Goal: Ask a question: Seek information or help from site administrators or community

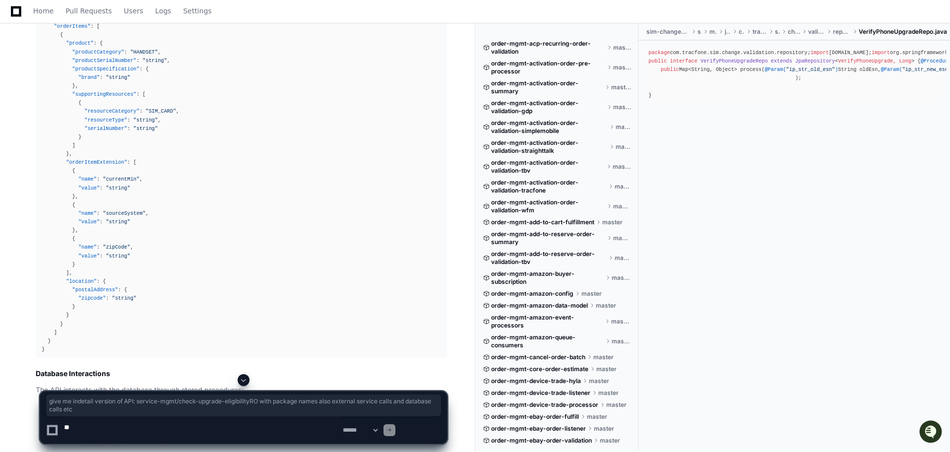
scroll to position [1045, 0]
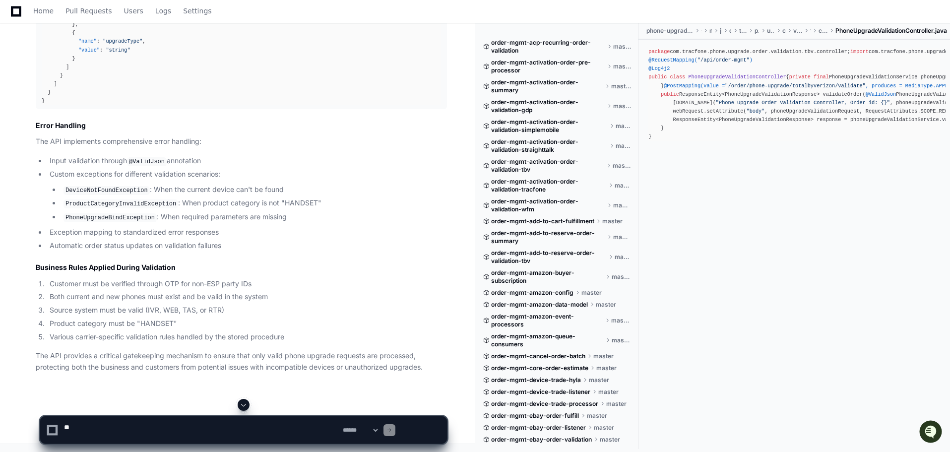
scroll to position [3526, 0]
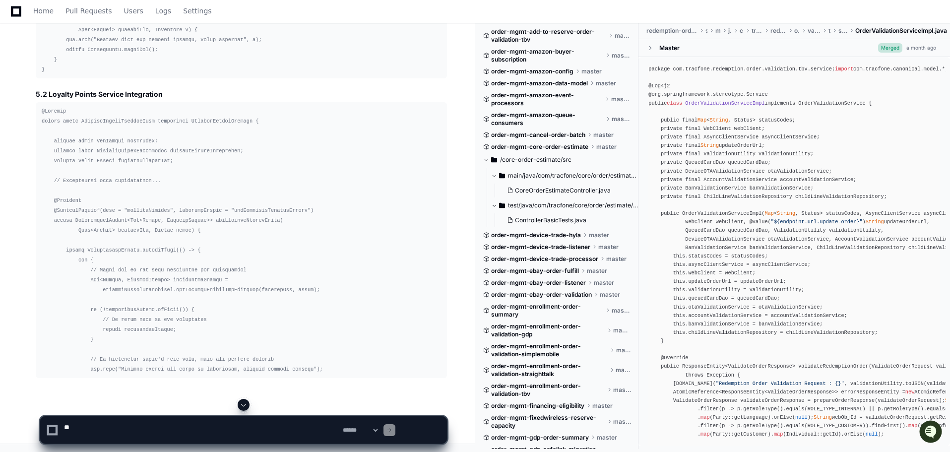
scroll to position [58524, 0]
click at [247, 401] on span at bounding box center [244, 405] width 8 height 8
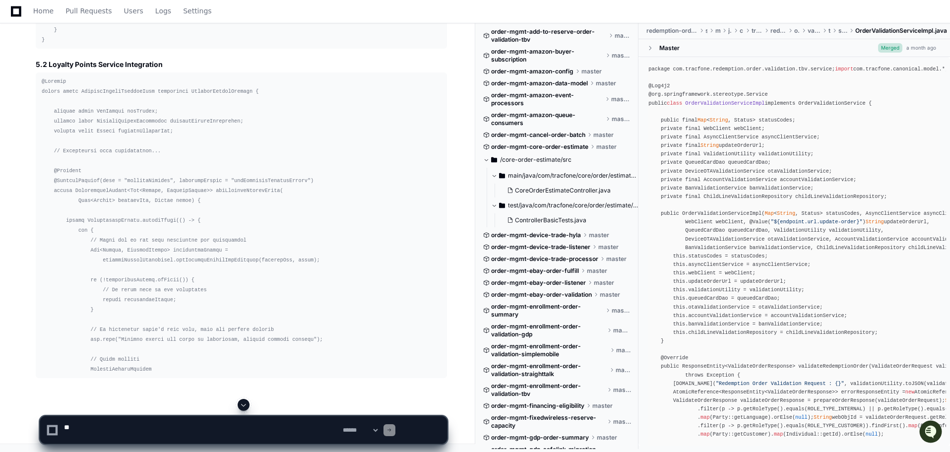
click at [247, 401] on span at bounding box center [244, 405] width 8 height 8
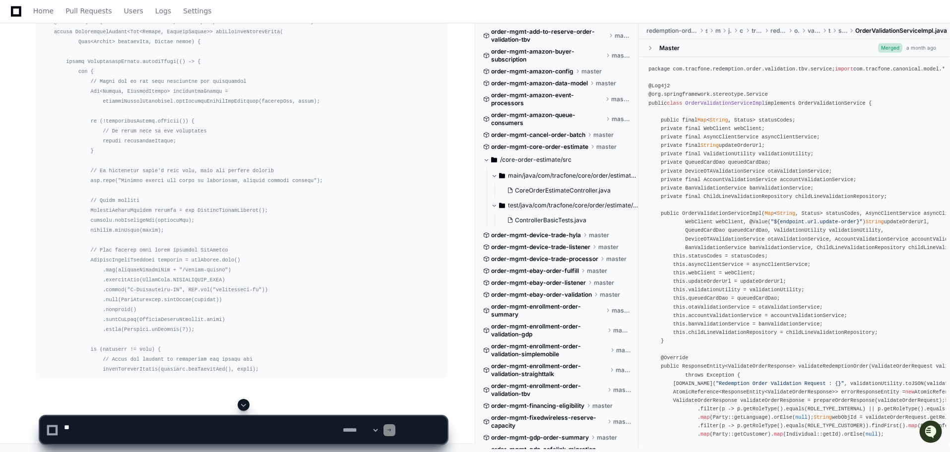
scroll to position [58933, 0]
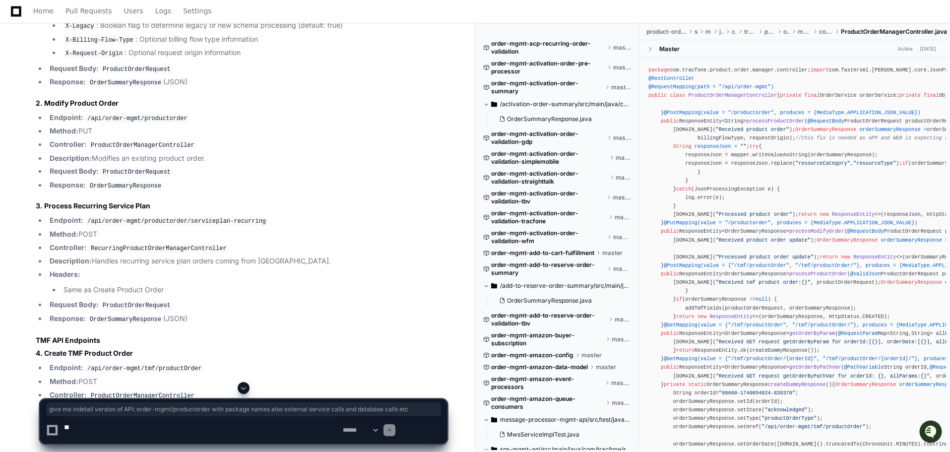
click at [245, 384] on span at bounding box center [244, 388] width 8 height 8
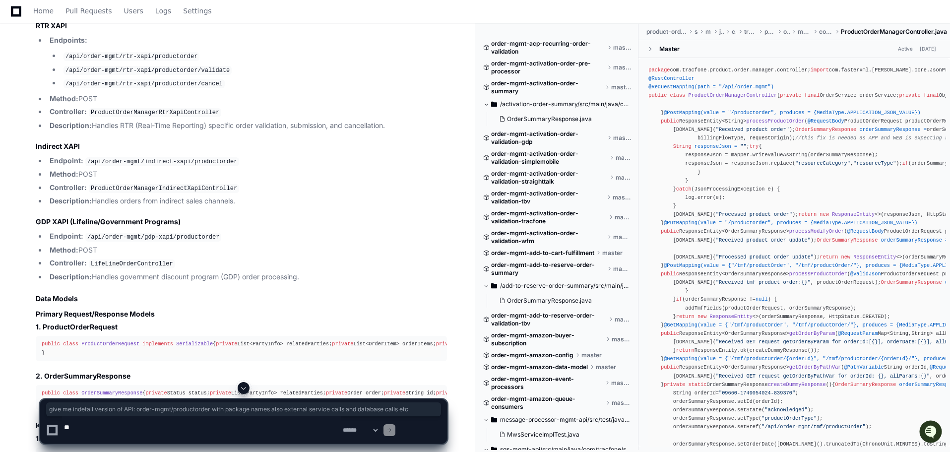
scroll to position [2315, 0]
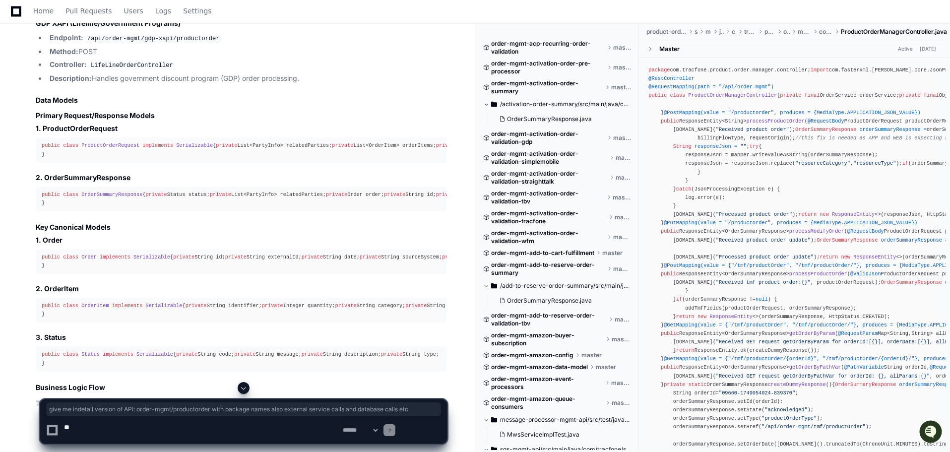
click at [131, 427] on textarea at bounding box center [201, 429] width 279 height 27
paste textarea "**********"
click at [176, 427] on textarea at bounding box center [201, 429] width 279 height 27
click at [249, 416] on textarea at bounding box center [201, 429] width 279 height 27
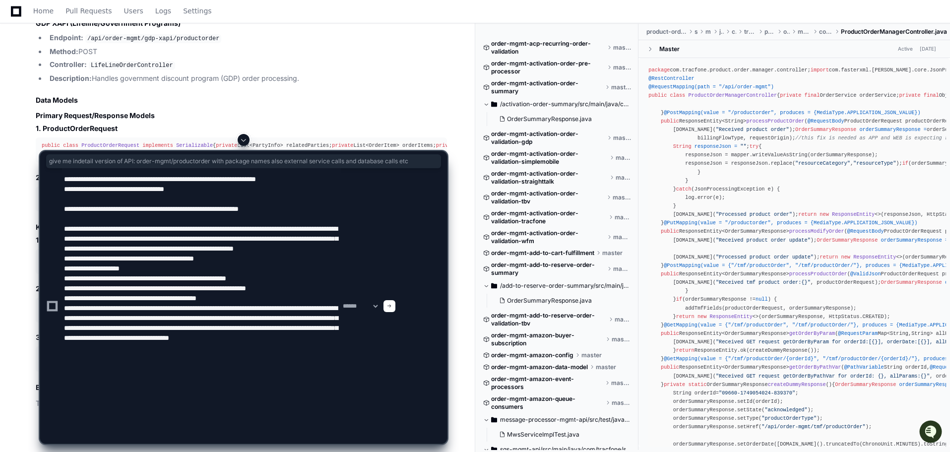
scroll to position [54, 0]
type textarea "**********"
click at [392, 305] on span at bounding box center [389, 305] width 5 height 5
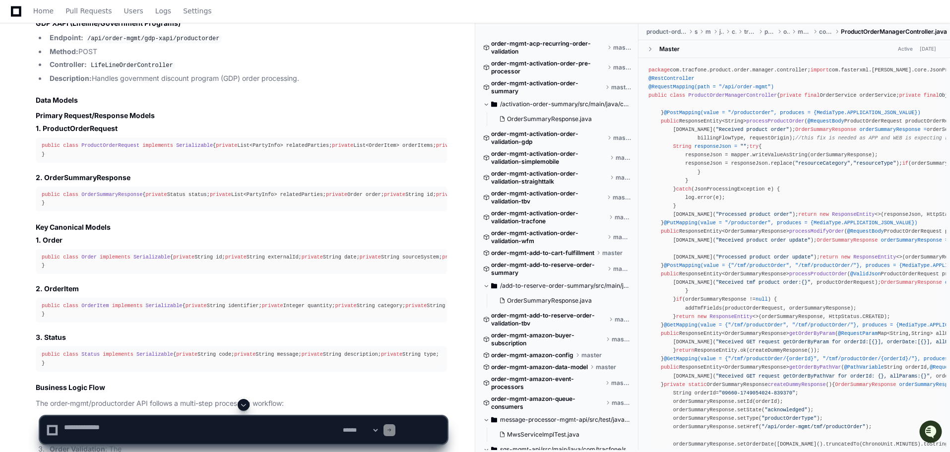
scroll to position [0, 0]
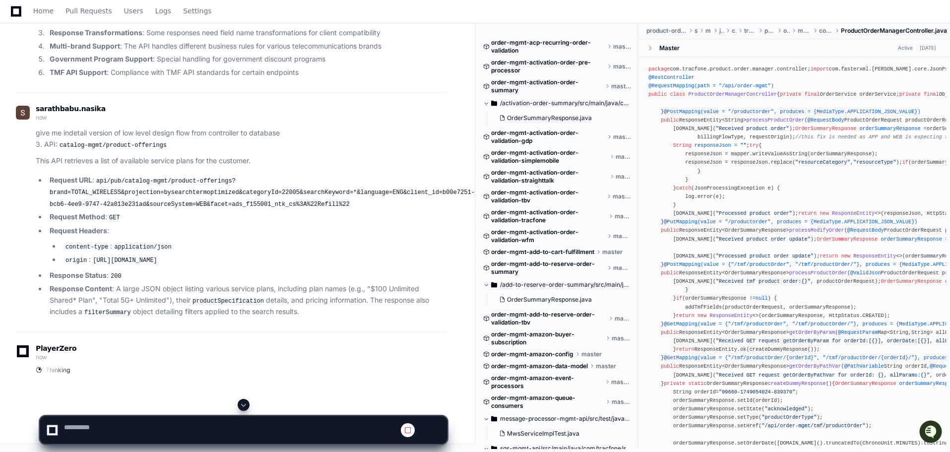
click at [245, 401] on span at bounding box center [244, 405] width 8 height 8
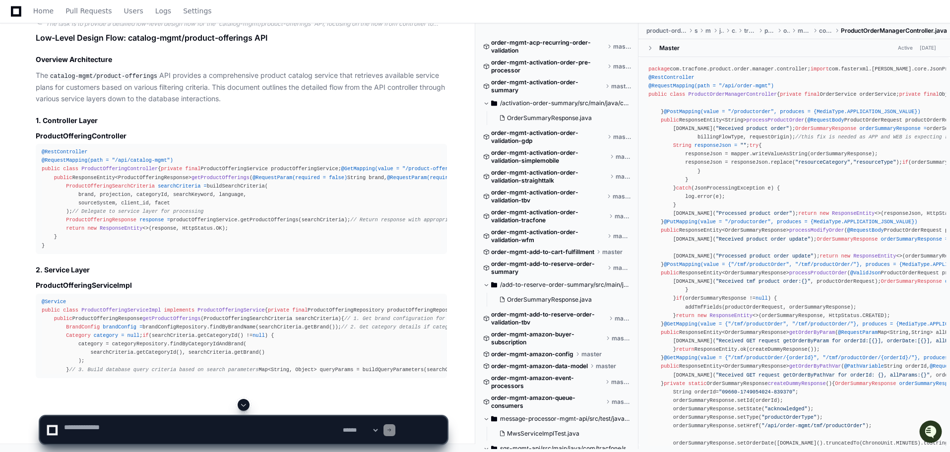
scroll to position [6583, 0]
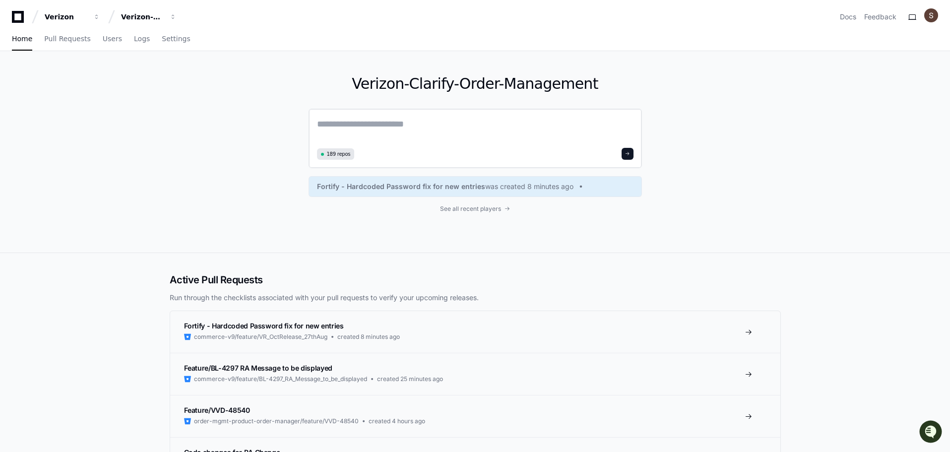
click at [350, 145] on textarea at bounding box center [475, 131] width 316 height 28
click at [395, 147] on textarea "**********" at bounding box center [475, 132] width 316 height 30
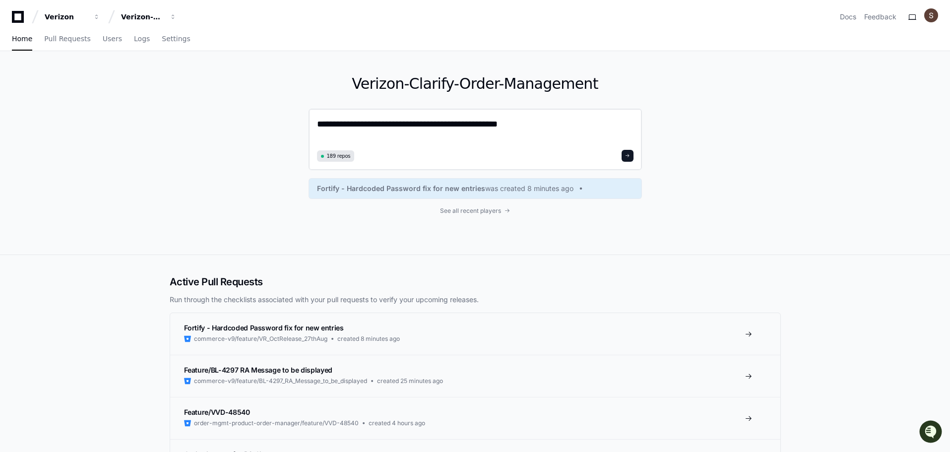
paste textarea "**********"
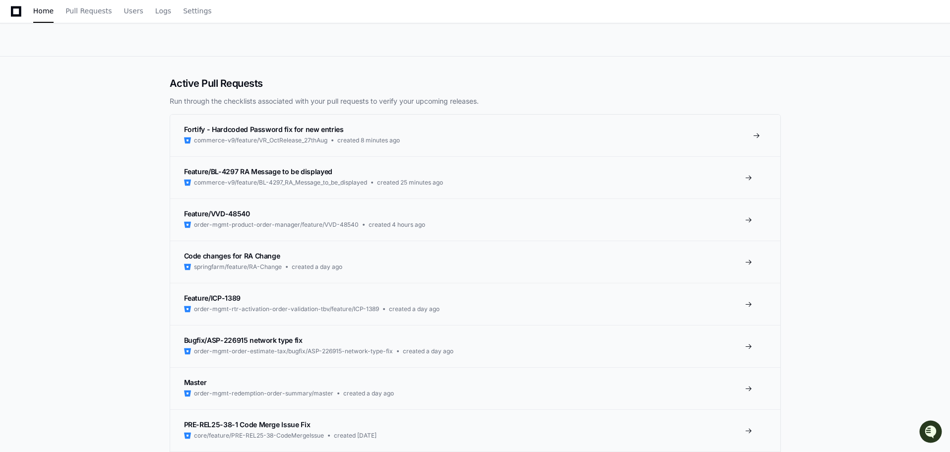
scroll to position [298, 0]
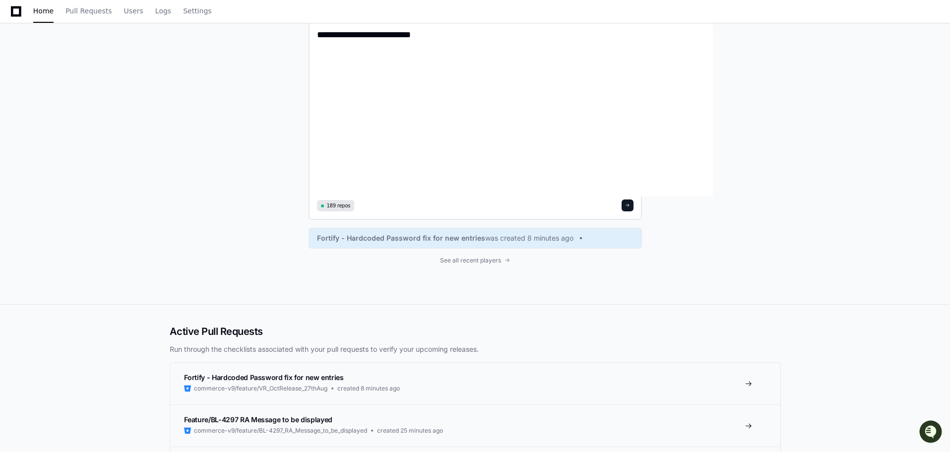
type textarea "**********"
click at [633, 211] on button at bounding box center [627, 205] width 12 height 12
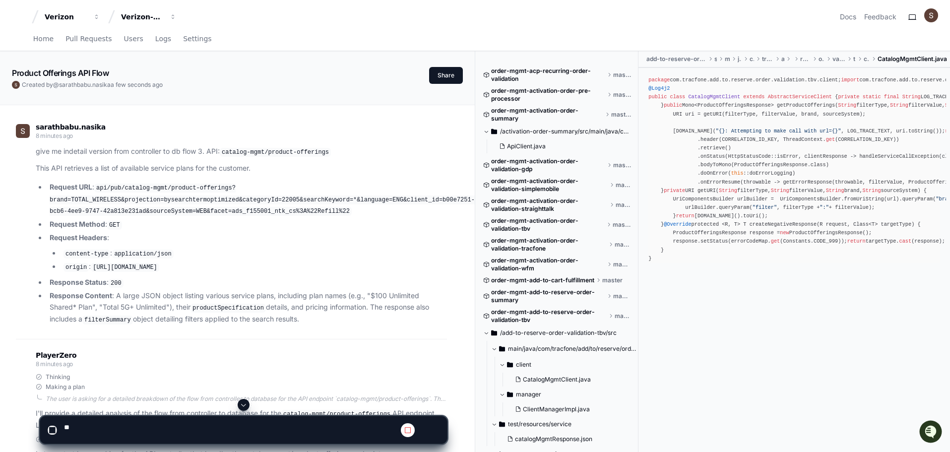
scroll to position [99, 0]
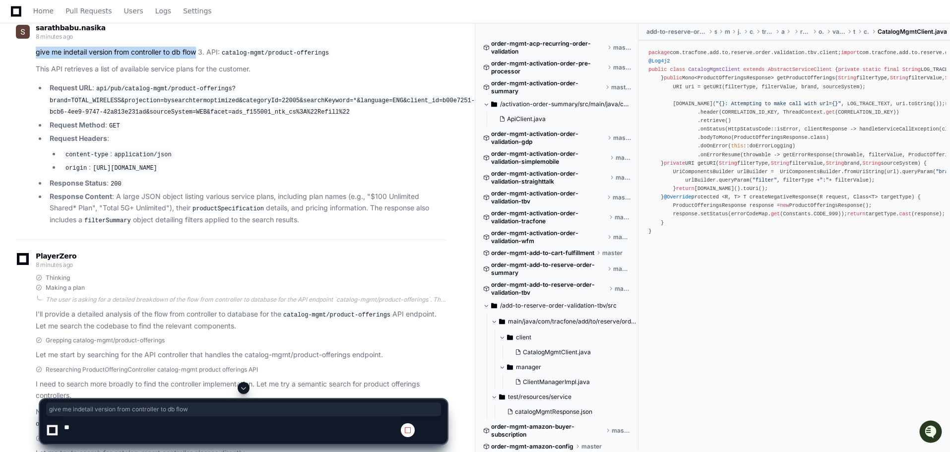
drag, startPoint x: 144, startPoint y: 90, endPoint x: 249, endPoint y: 91, distance: 105.1
click at [249, 91] on div "give me indetail version from controller to db flow 3. API: catalog-mgmt/produc…" at bounding box center [231, 136] width 431 height 179
copy p "give me indetail version from controller to db flow"
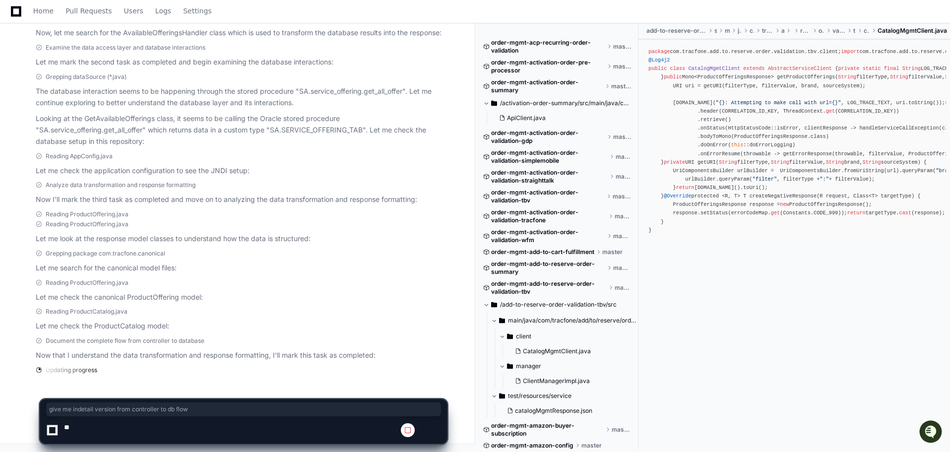
scroll to position [1481, 0]
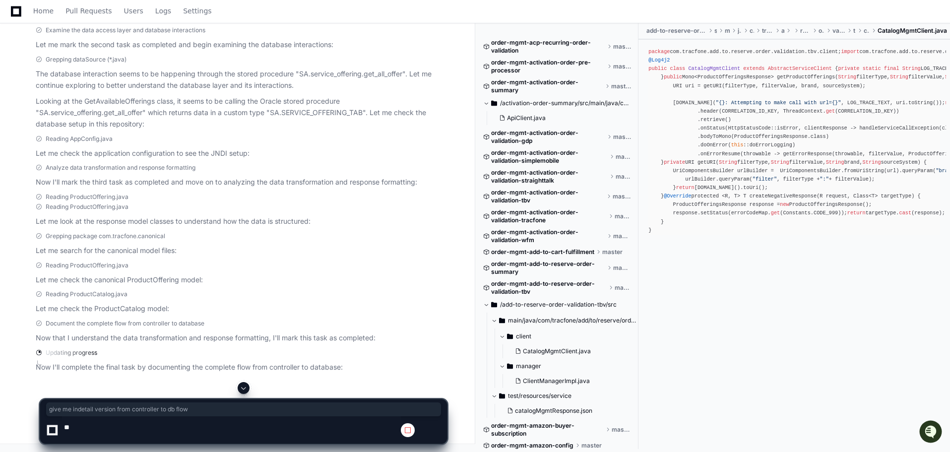
click at [246, 384] on span at bounding box center [244, 388] width 8 height 8
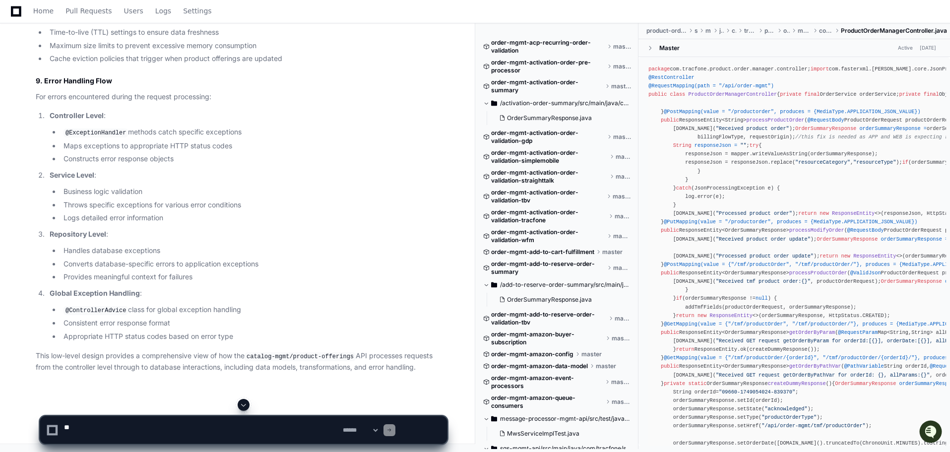
scroll to position [11775, 0]
click at [111, 424] on textarea at bounding box center [201, 429] width 279 height 27
type textarea "**********"
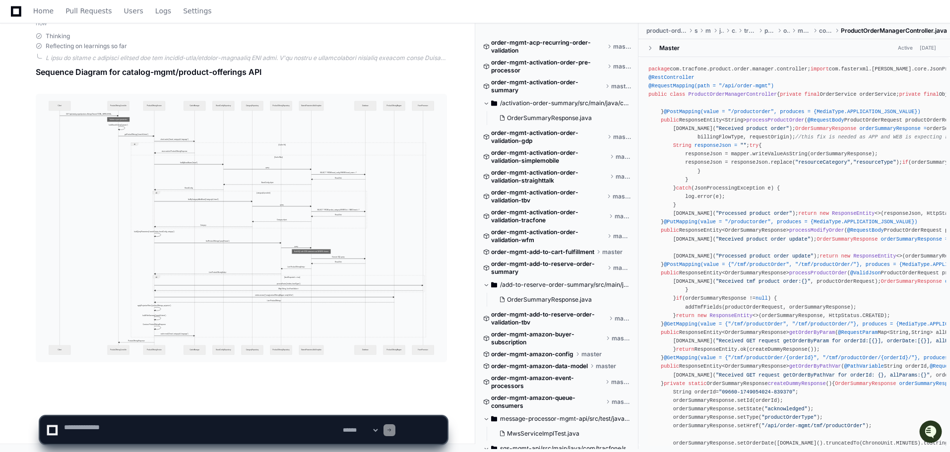
scroll to position [12268, 0]
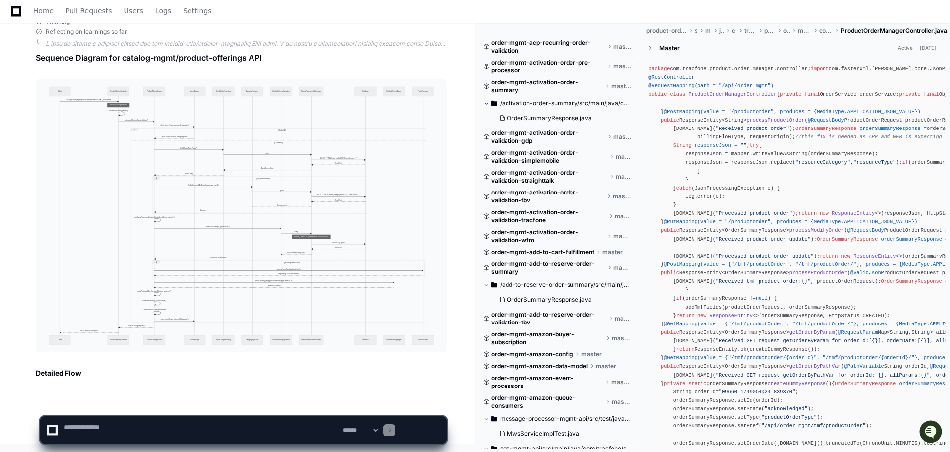
drag, startPoint x: 246, startPoint y: 317, endPoint x: 421, endPoint y: 90, distance: 286.3
click at [420, 90] on img at bounding box center [241, 215] width 411 height 273
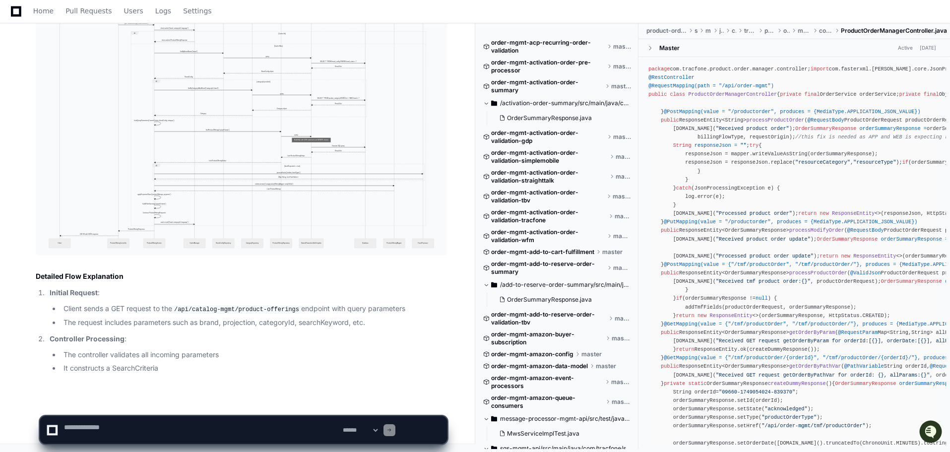
scroll to position [12433, 0]
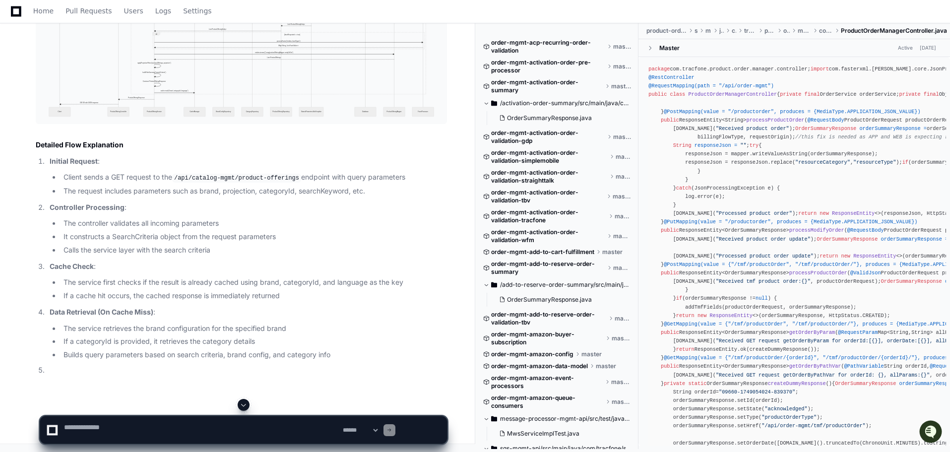
click at [20, 127] on div "Thinking Reflecting on learnings so far Sequence Diagram for catalog-mgmt/produ…" at bounding box center [231, 83] width 431 height 586
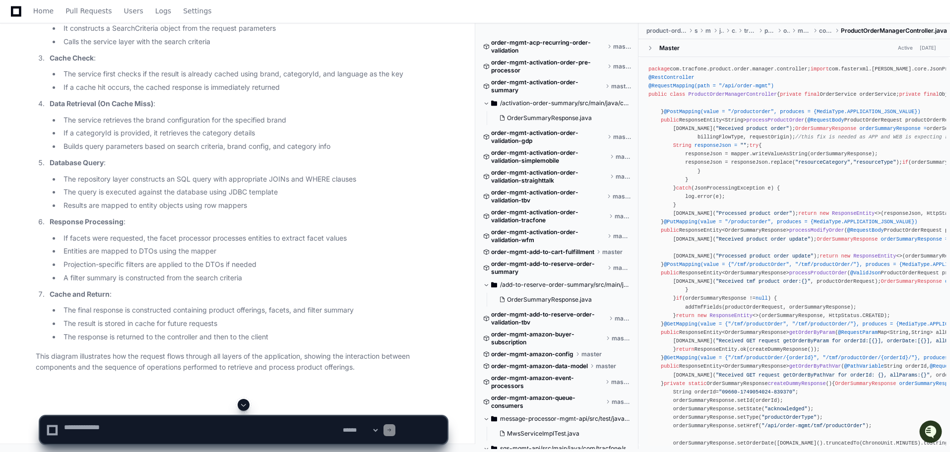
scroll to position [12136, 0]
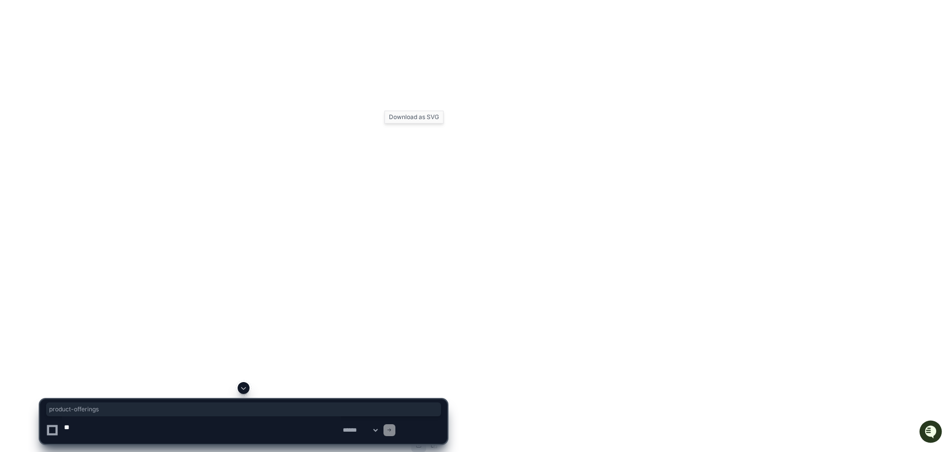
click at [421, 437] on button at bounding box center [418, 444] width 15 height 15
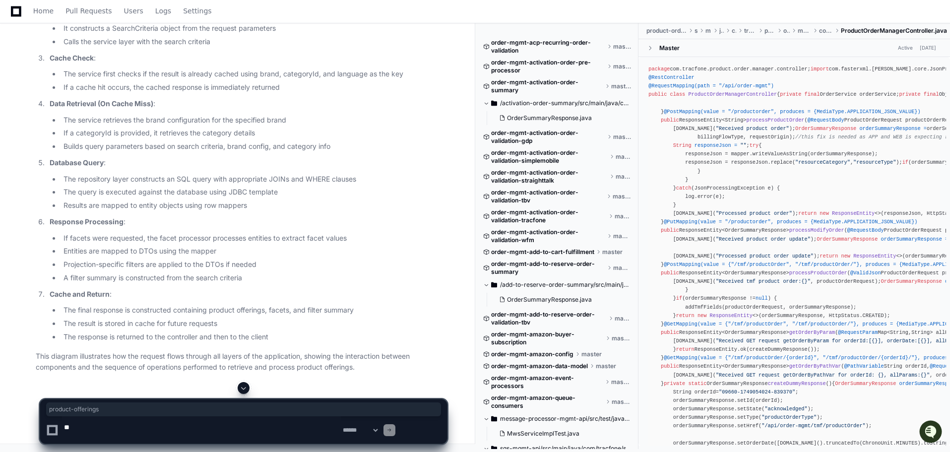
scroll to position [12716, 0]
click at [419, 110] on p "Data Retrieval (On Cache Miss) :" at bounding box center [248, 103] width 397 height 11
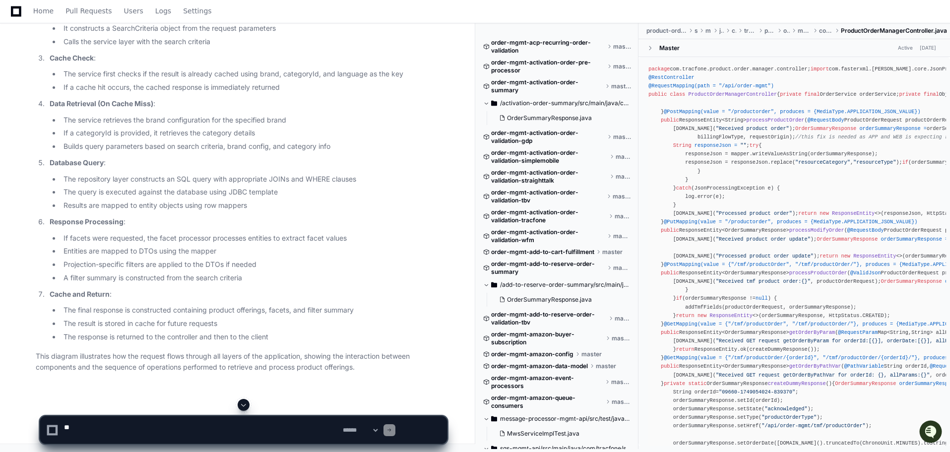
scroll to position [12022, 0]
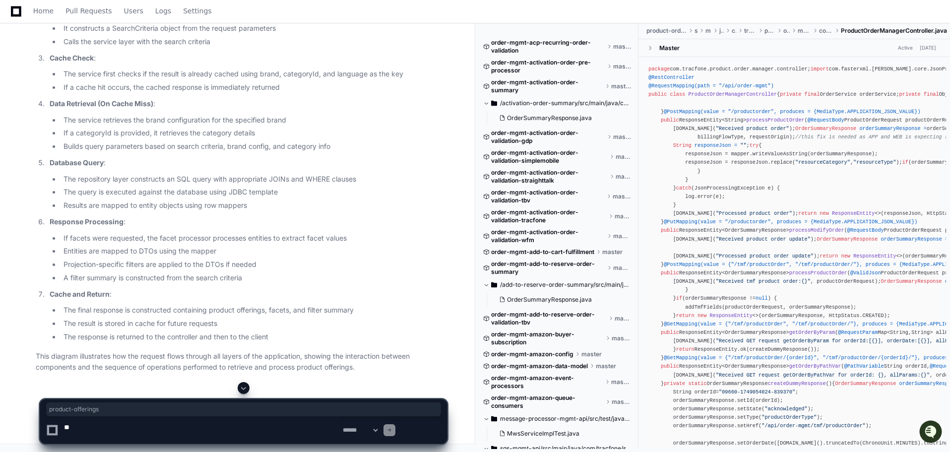
drag, startPoint x: 227, startPoint y: 300, endPoint x: 310, endPoint y: 300, distance: 83.3
drag, startPoint x: 154, startPoint y: 299, endPoint x: 310, endPoint y: 299, distance: 155.7
copy h1 "catalog-mgmt/product-offerings"
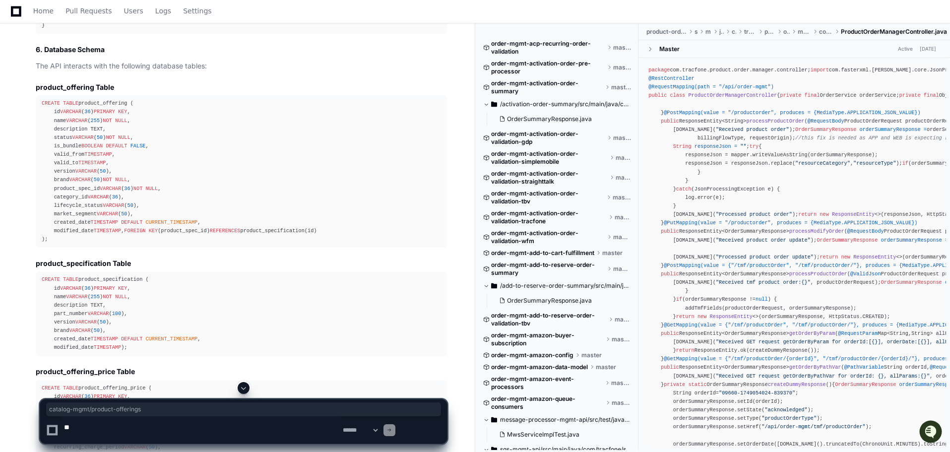
scroll to position [6022, 0]
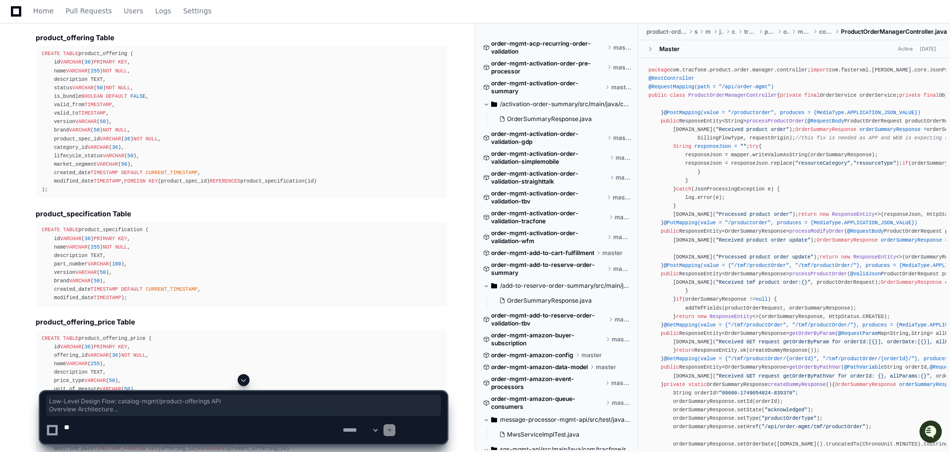
drag, startPoint x: 43, startPoint y: 89, endPoint x: 158, endPoint y: 279, distance: 221.9
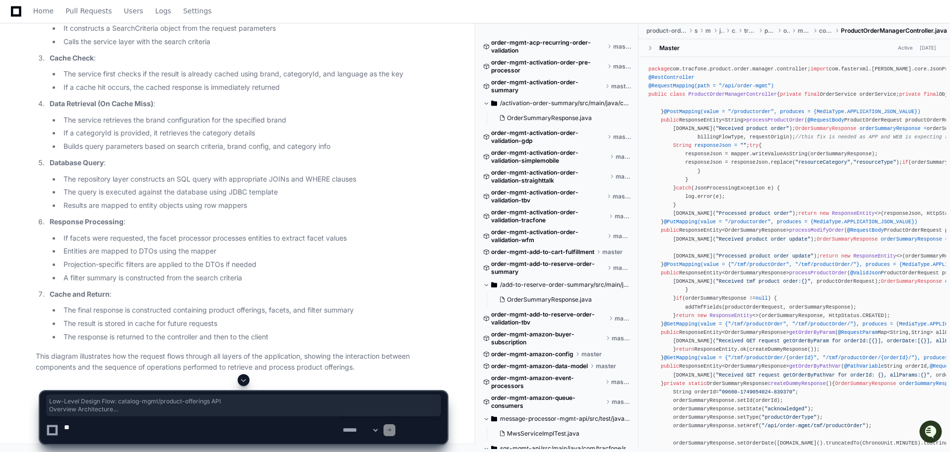
scroll to position [11973, 0]
copy article "Low-Level Design Flow: catalog-mgmt/product-offerings API Overview Architecture…"
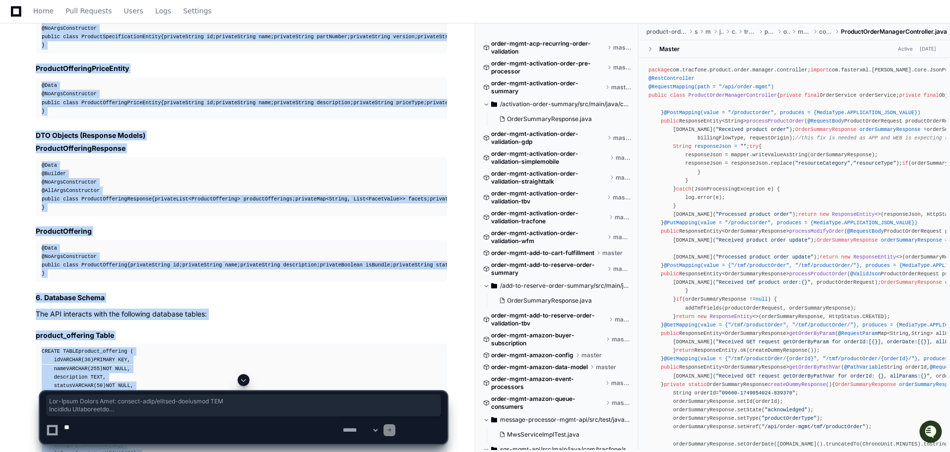
scroll to position [5576, 0]
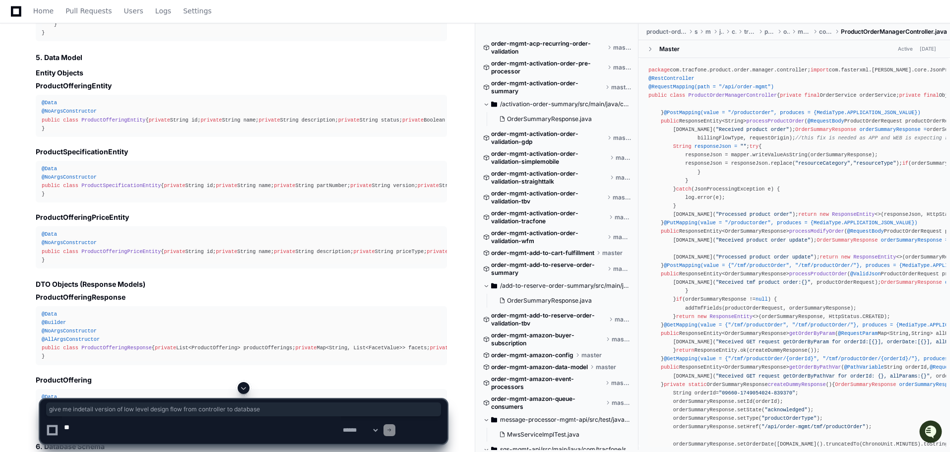
drag, startPoint x: 42, startPoint y: 185, endPoint x: 358, endPoint y: 184, distance: 315.9
copy p "give me indetail version of low level design flow from controller to database"
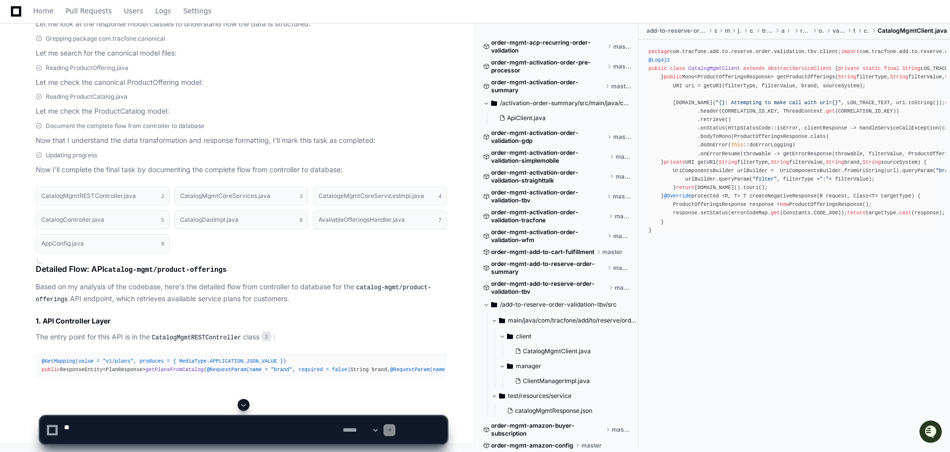
click at [110, 423] on textarea at bounding box center [201, 429] width 279 height 27
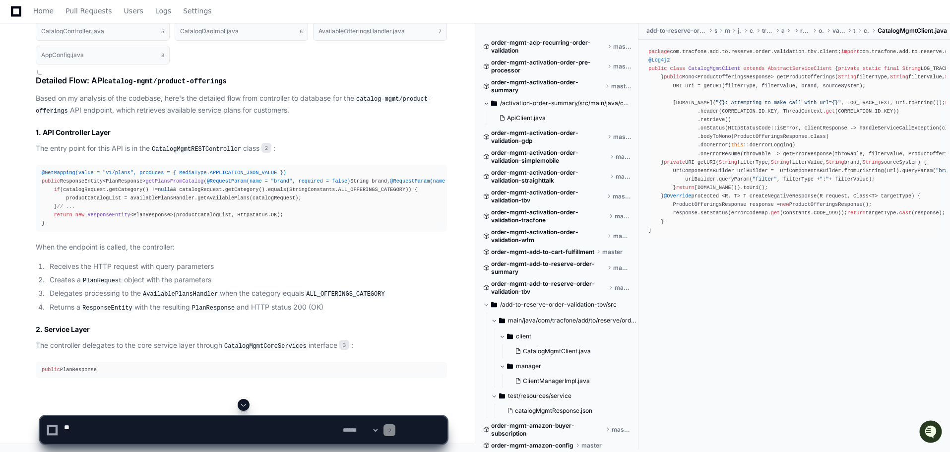
click at [114, 430] on textarea at bounding box center [201, 429] width 279 height 27
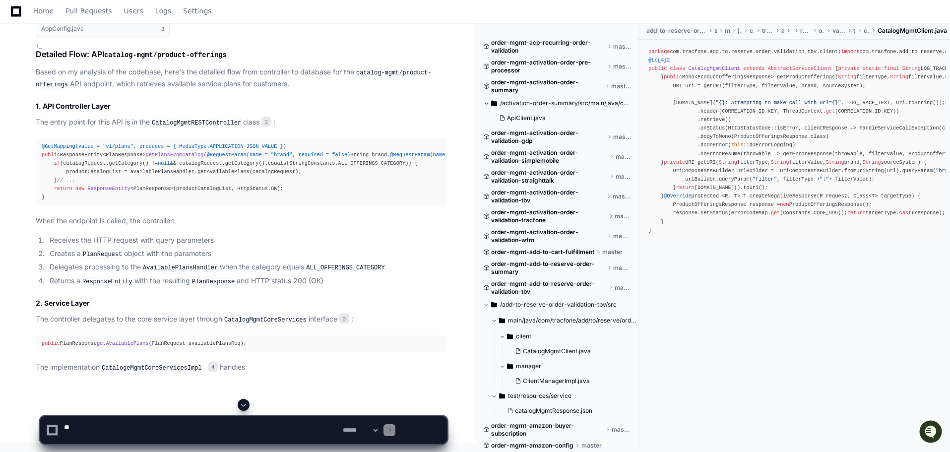
paste textarea "**********"
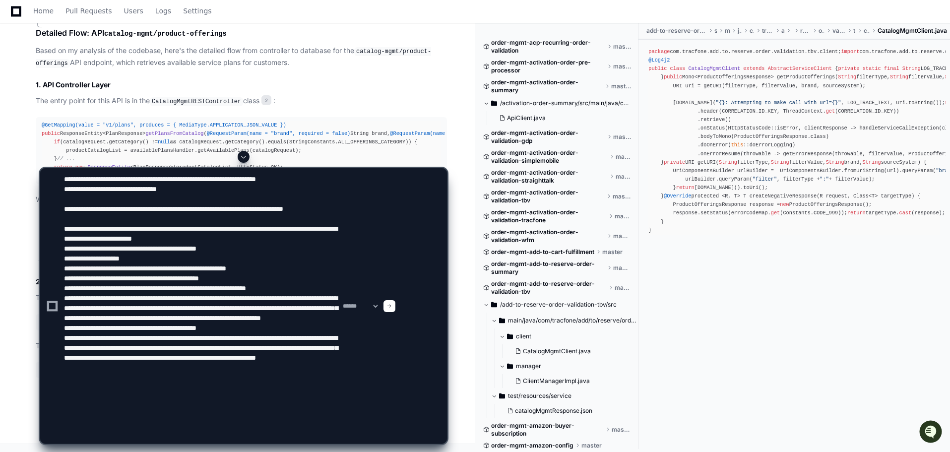
scroll to position [54, 0]
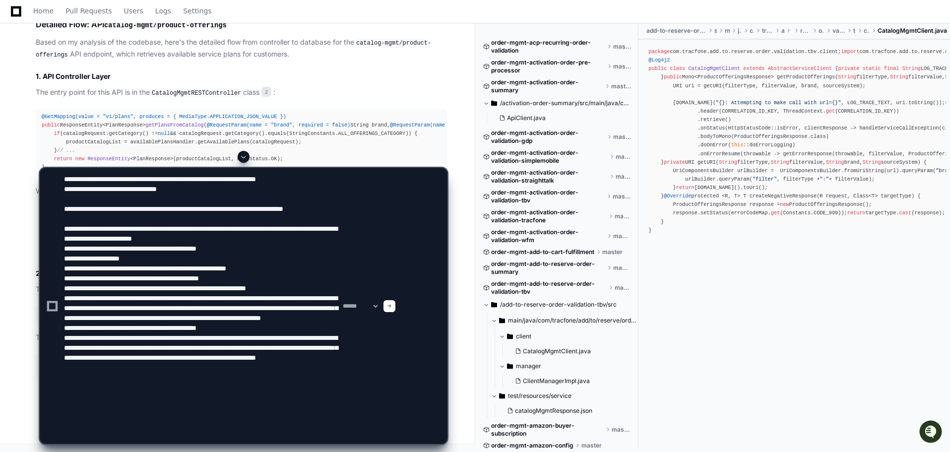
type textarea "**********"
click at [392, 303] on span at bounding box center [389, 305] width 5 height 5
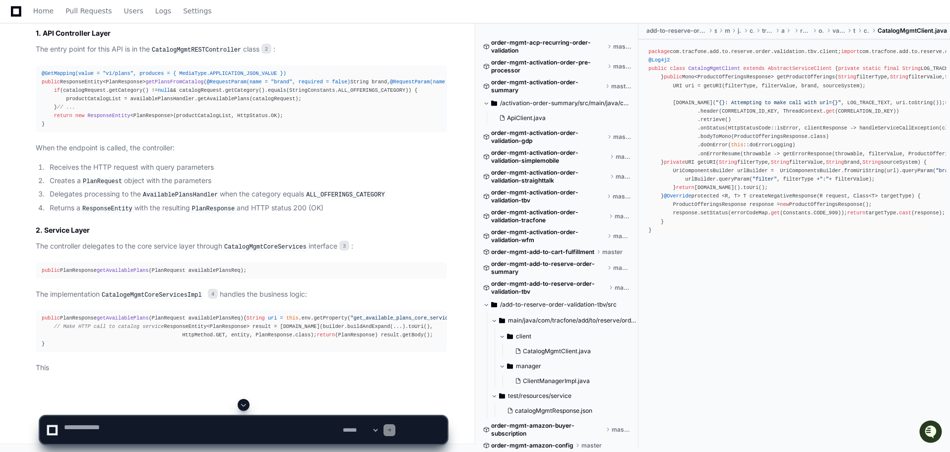
scroll to position [2326, 0]
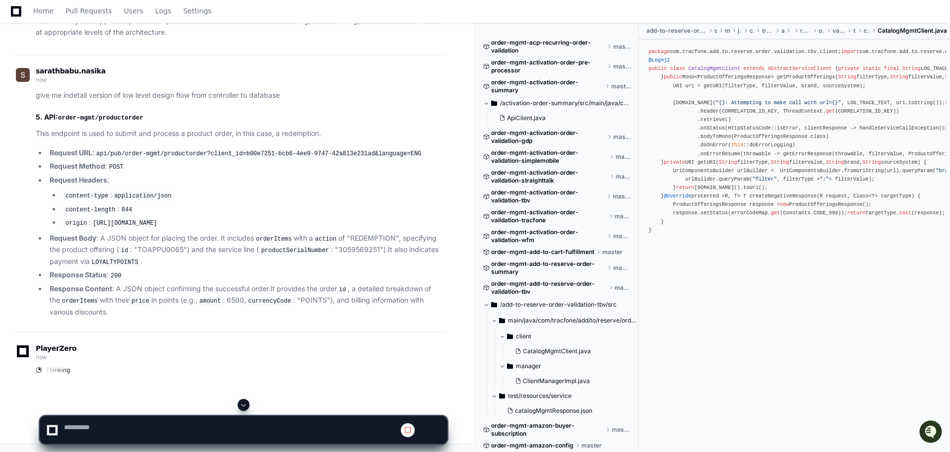
click at [246, 401] on span at bounding box center [244, 405] width 8 height 8
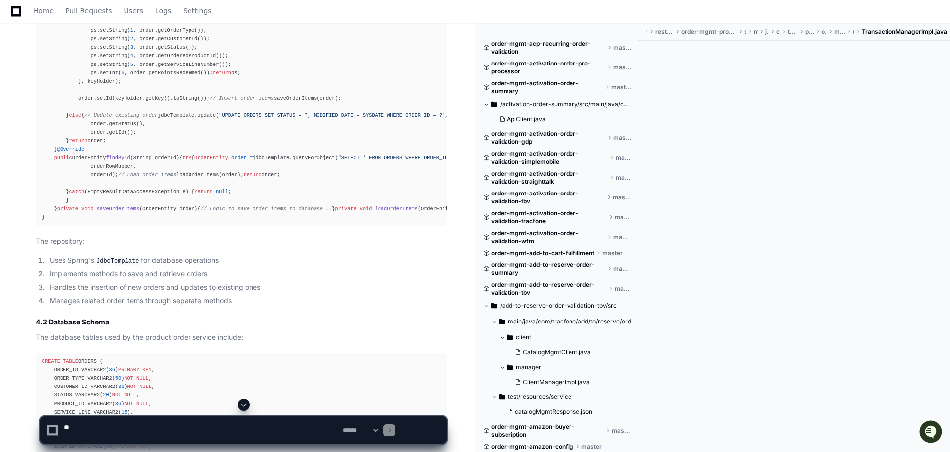
scroll to position [5561, 0]
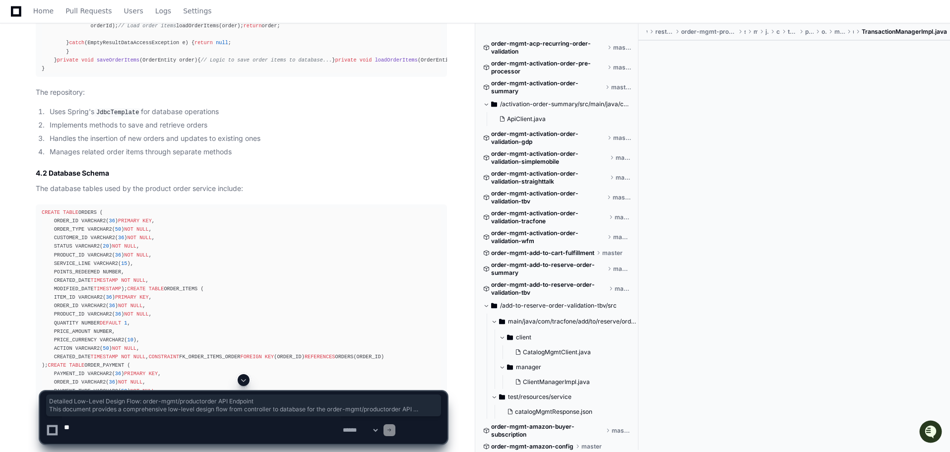
drag, startPoint x: 46, startPoint y: 60, endPoint x: 301, endPoint y: 297, distance: 349.1
click at [301, 297] on article "Detailed Low-Level Design Flow: order-mgmt/productorder API Endpoint This docum…" at bounding box center [241, 224] width 411 height 4306
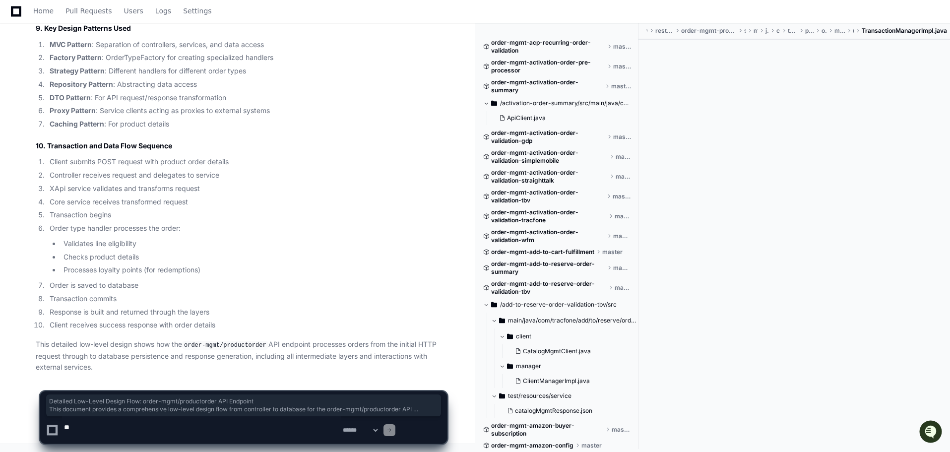
scroll to position [13317, 0]
click at [343, 344] on p "This detailed low-level design shows how the order-mgmt/productorder API endpoi…" at bounding box center [241, 356] width 411 height 34
copy article "Detailed Low-Level Design Flow: order-mgmt/productorder API Endpoint This docum…"
click at [143, 432] on textarea at bounding box center [201, 429] width 279 height 27
paste textarea "**********"
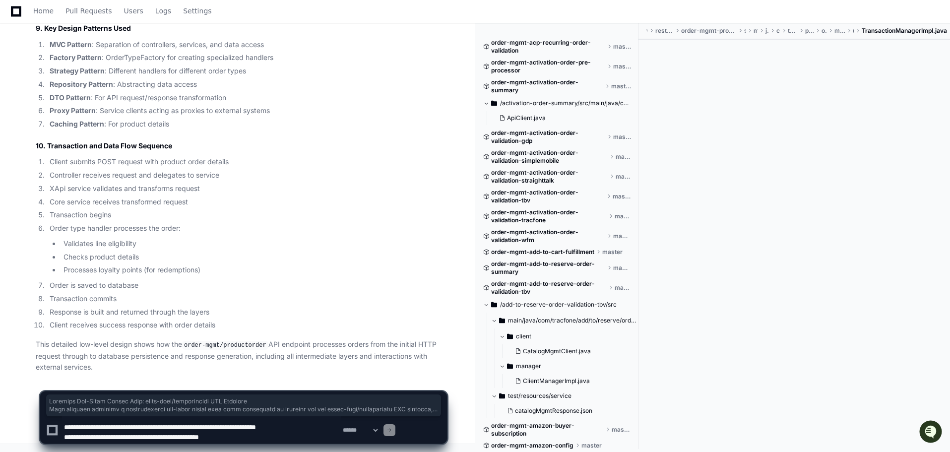
scroll to position [54, 0]
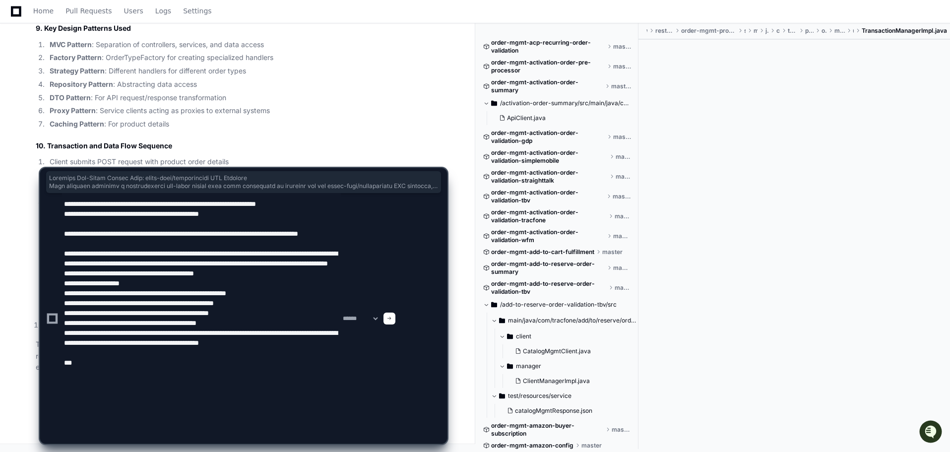
type textarea "**********"
click at [392, 316] on span at bounding box center [389, 318] width 5 height 5
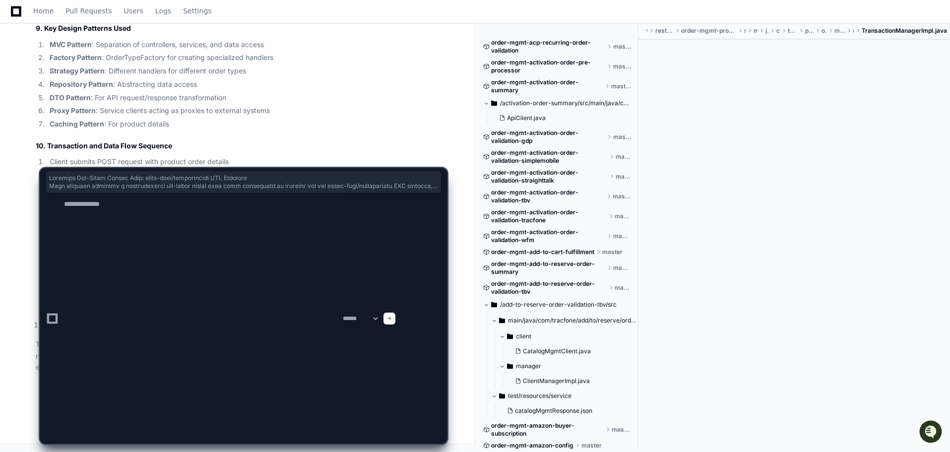
scroll to position [0, 0]
